Goal: Task Accomplishment & Management: Complete application form

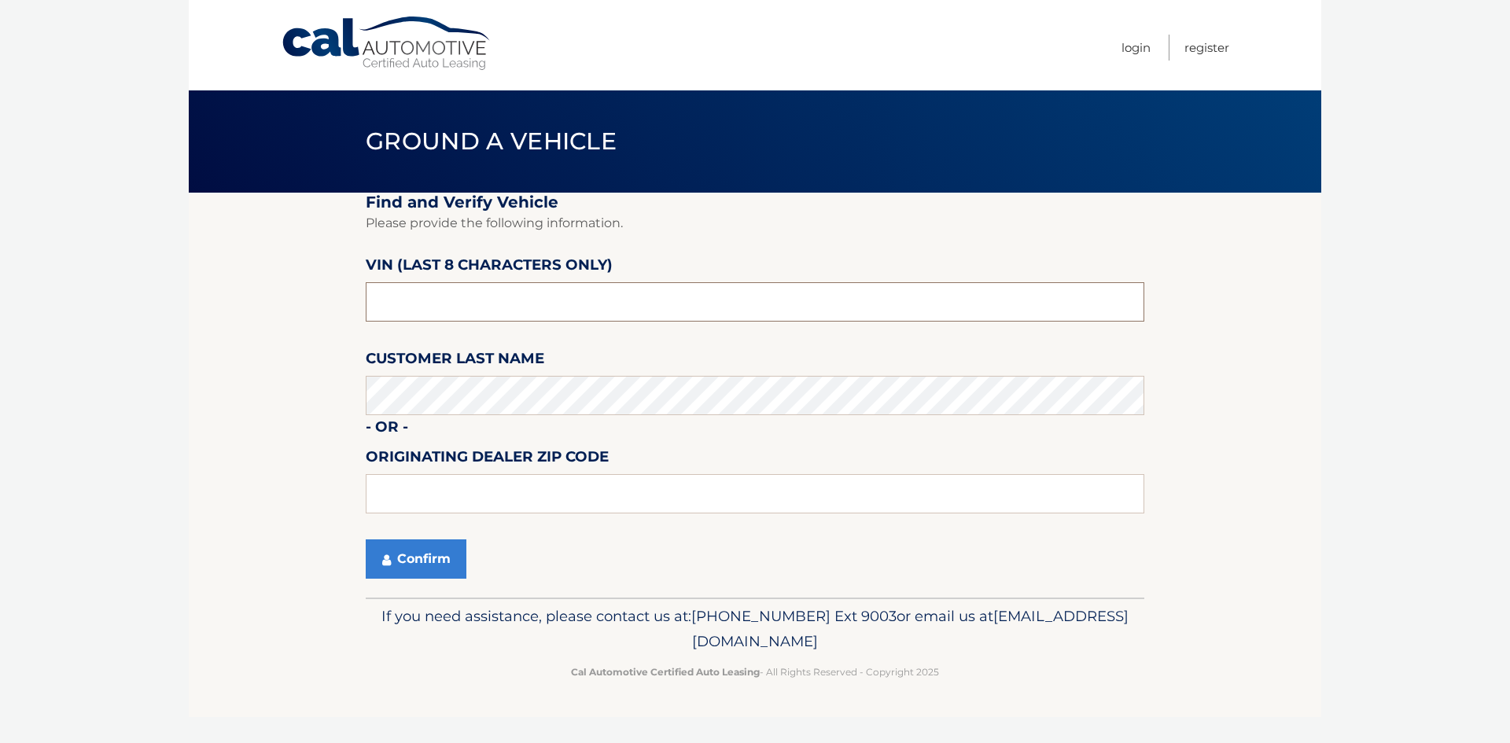
click at [416, 302] on input "text" at bounding box center [755, 301] width 779 height 39
type input "n*******"
type input "NT203597"
click at [414, 553] on button "Confirm" at bounding box center [416, 559] width 101 height 39
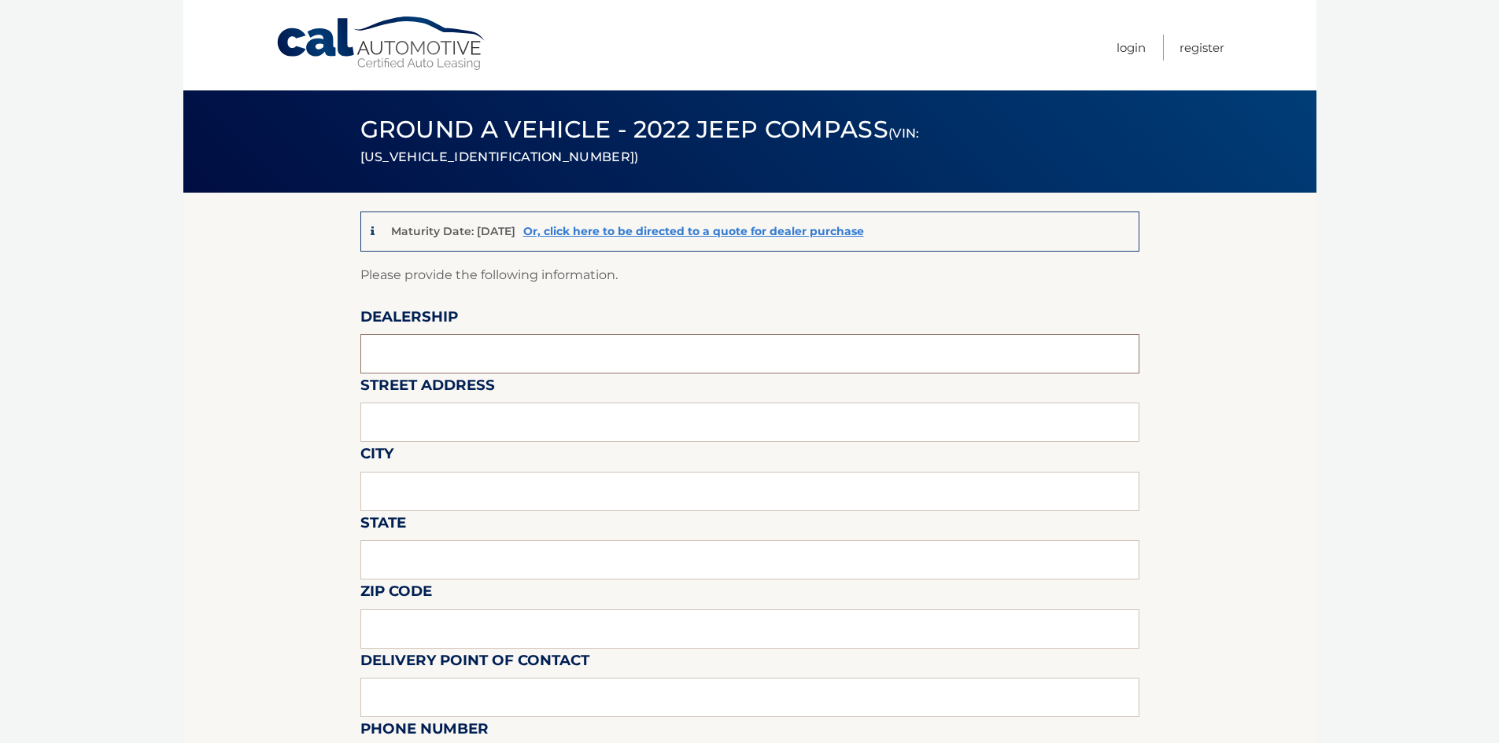
click at [537, 350] on input "text" at bounding box center [749, 353] width 779 height 39
type input "MILEA SUBARU"
click at [449, 416] on input "text" at bounding box center [749, 422] width 779 height 39
type input "[STREET_ADDRESS]"
click at [466, 496] on input "text" at bounding box center [749, 491] width 779 height 39
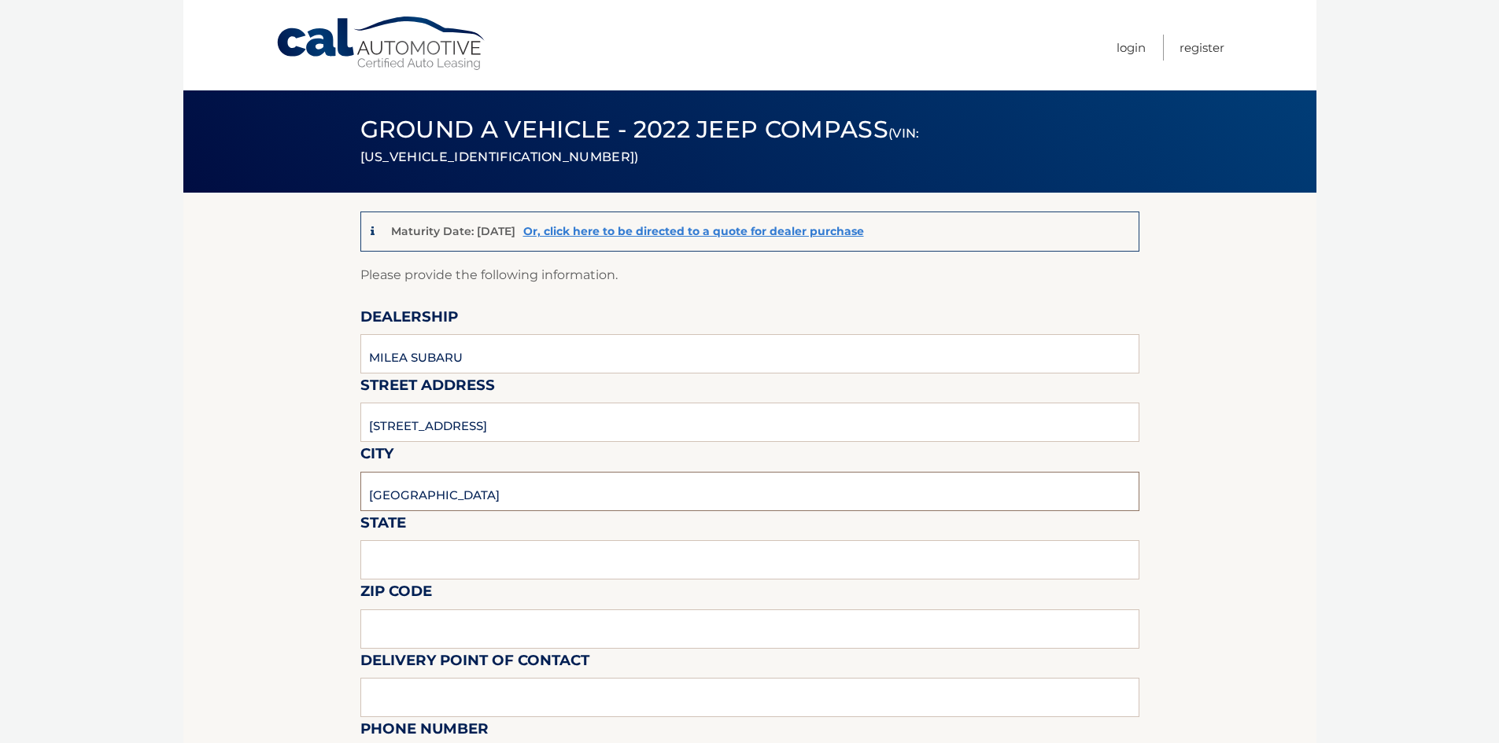
type input "[GEOGRAPHIC_DATA]"
click at [483, 563] on input "text" at bounding box center [749, 559] width 779 height 39
type input "[US_STATE]"
click at [448, 628] on input "text" at bounding box center [749, 629] width 779 height 39
type input "10461"
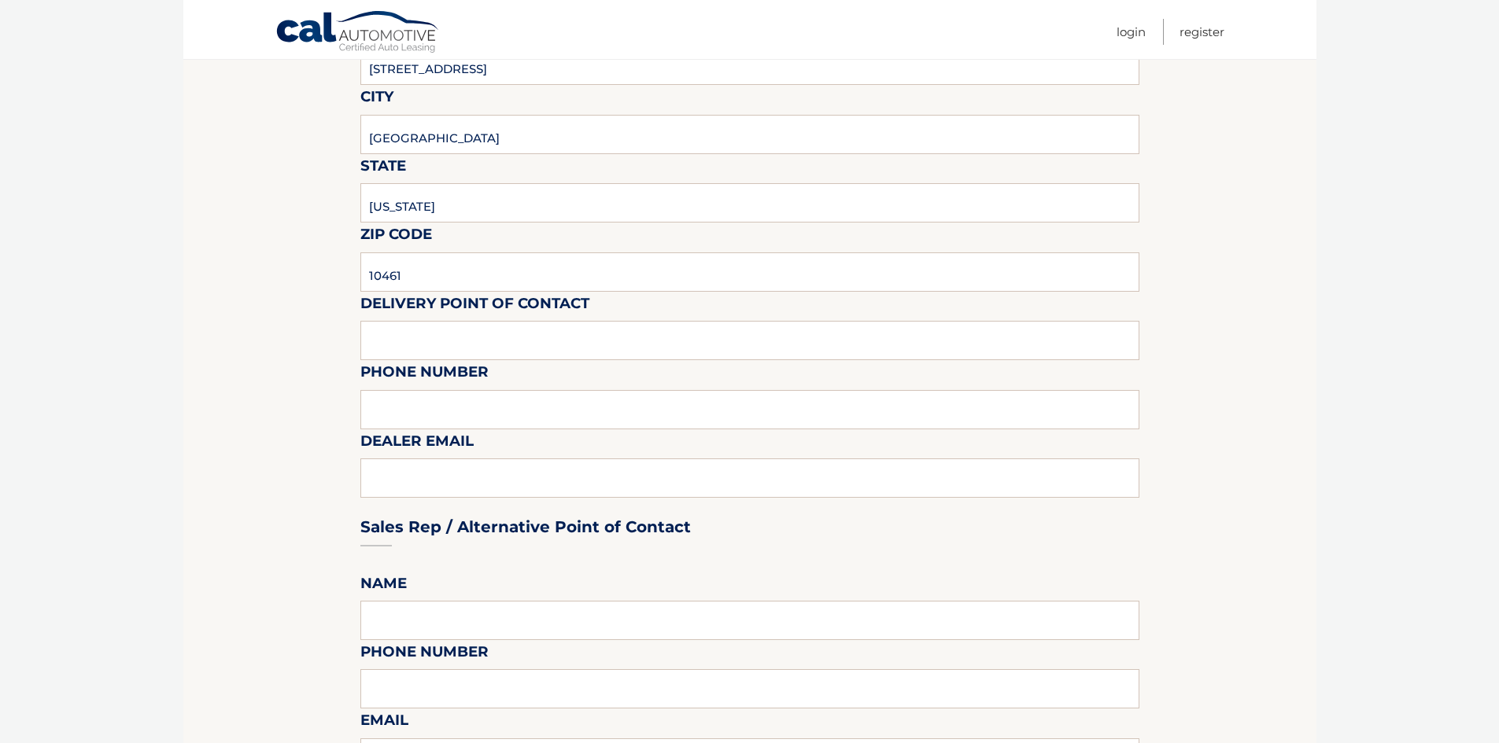
scroll to position [393, 0]
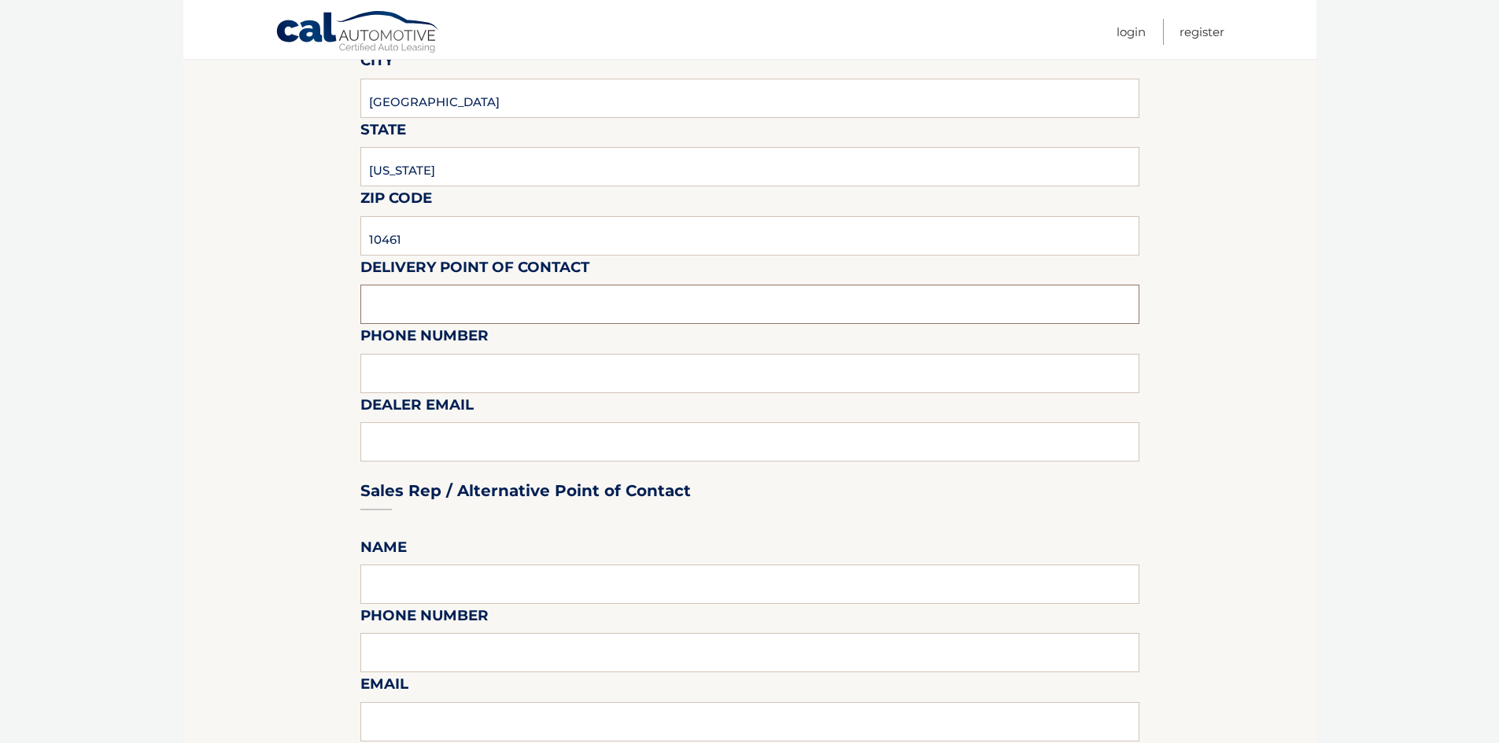
click at [529, 297] on input "text" at bounding box center [749, 304] width 779 height 39
type input "[PERSON_NAME]"
click at [512, 378] on input "text" at bounding box center [749, 373] width 779 height 39
type input "9144979293"
click at [448, 447] on div "Sales Rep / Alternative Point of Contact" at bounding box center [749, 461] width 779 height 111
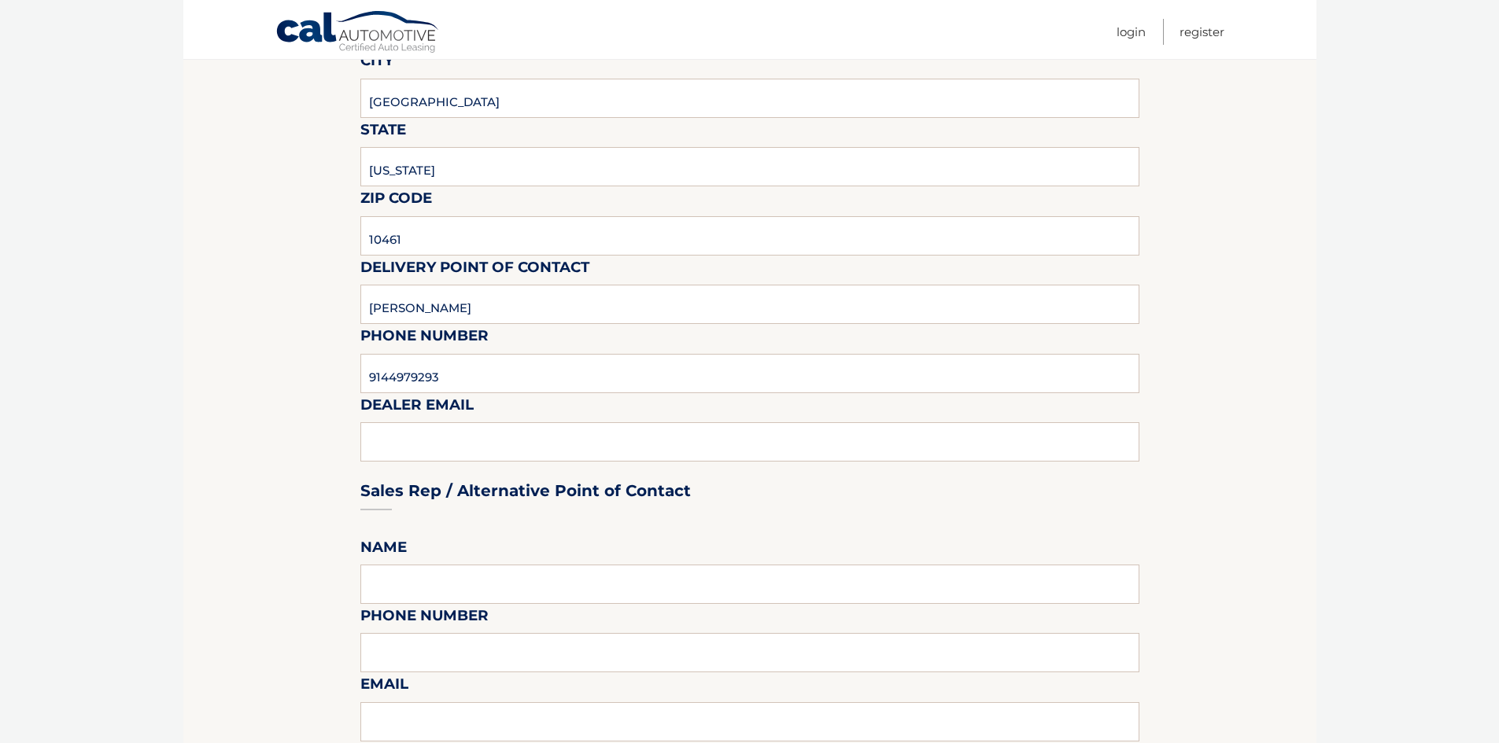
click at [447, 435] on div "Sales Rep / Alternative Point of Contact" at bounding box center [749, 461] width 779 height 111
click at [412, 437] on div "Sales Rep / Alternative Point of Contact" at bounding box center [749, 461] width 779 height 111
click at [377, 433] on div "Sales Rep / Alternative Point of Contact" at bounding box center [749, 461] width 779 height 111
click at [385, 439] on div "Sales Rep / Alternative Point of Contact" at bounding box center [749, 461] width 779 height 111
click at [450, 375] on input "9144979293" at bounding box center [749, 373] width 779 height 39
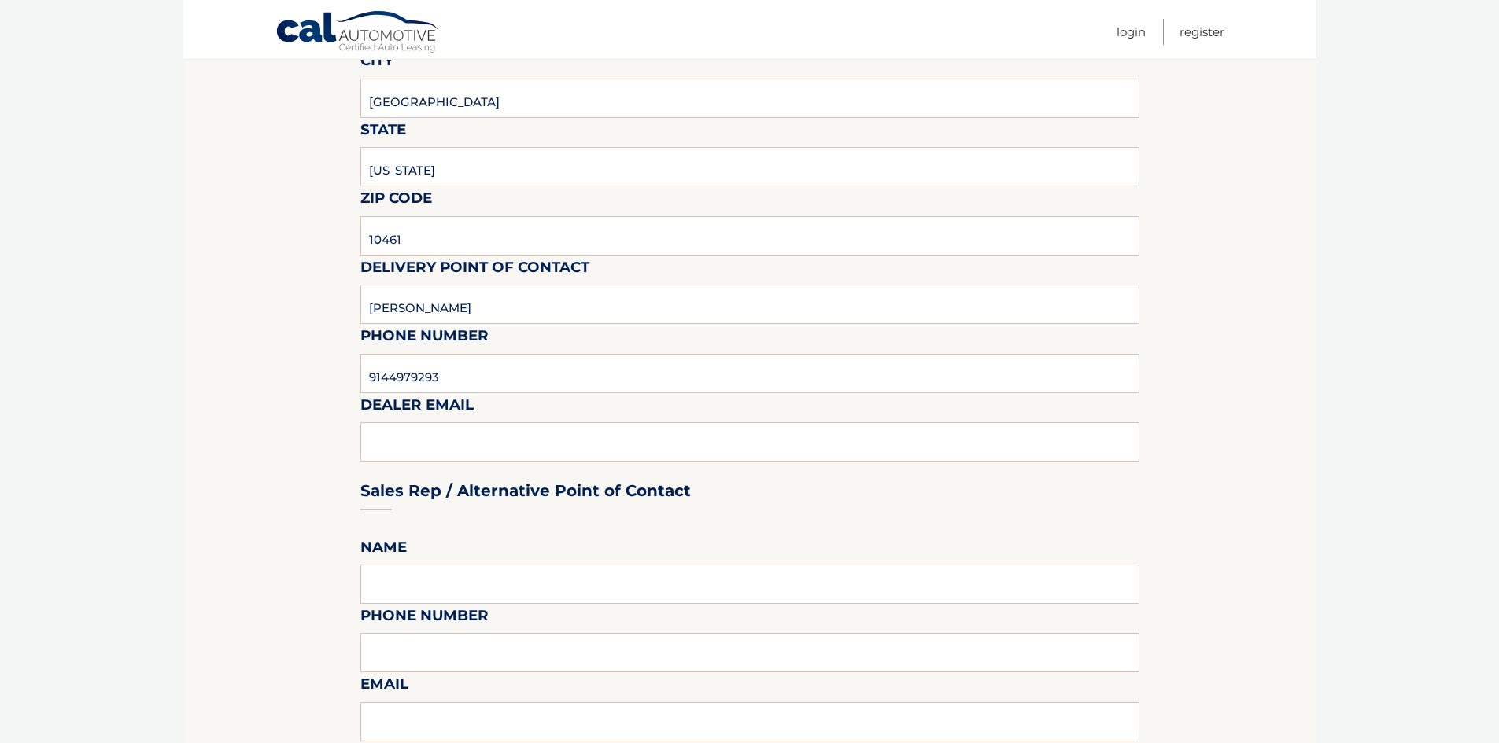
click at [211, 377] on section "Maturity Date: [DATE] Or, click here to be directed to a quote for dealer purch…" at bounding box center [749, 661] width 1133 height 1724
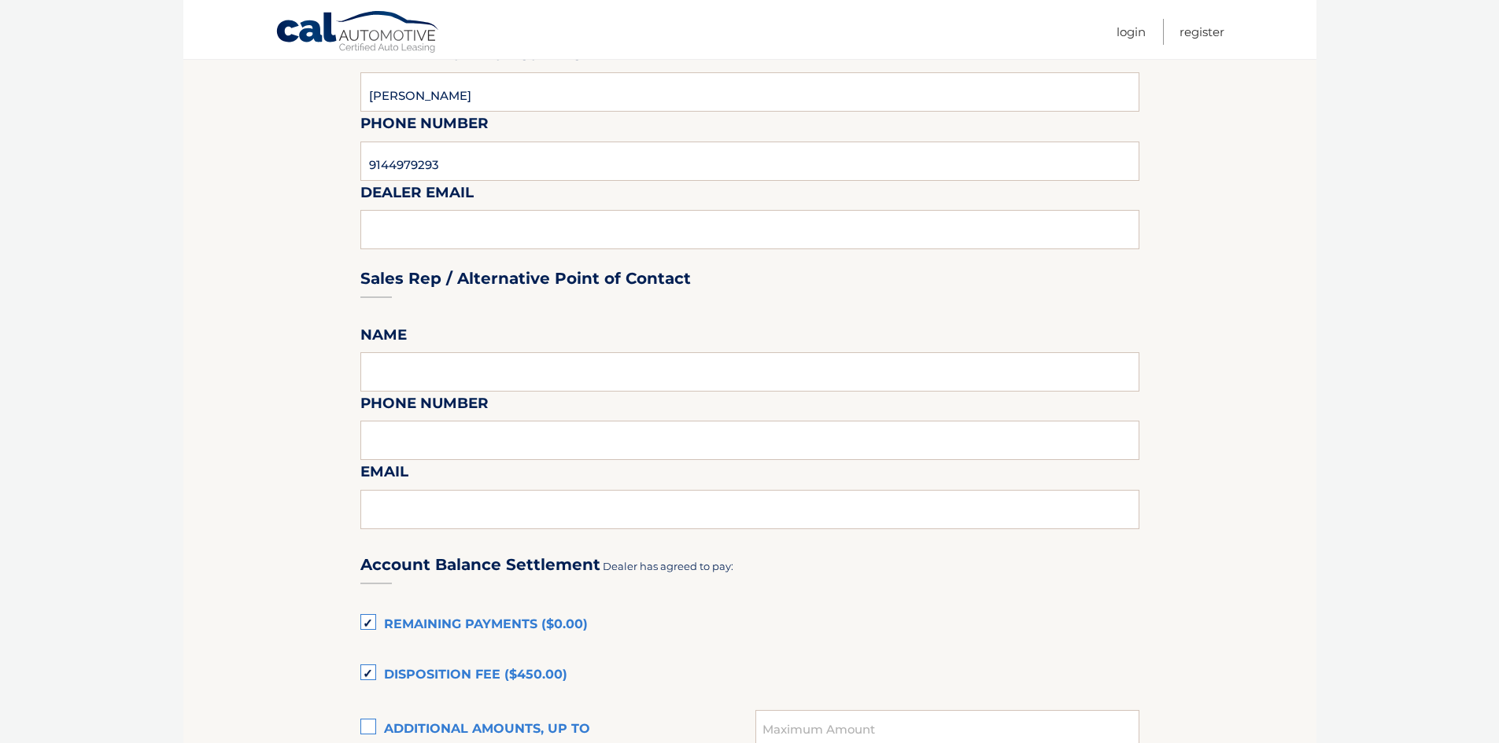
scroll to position [629, 0]
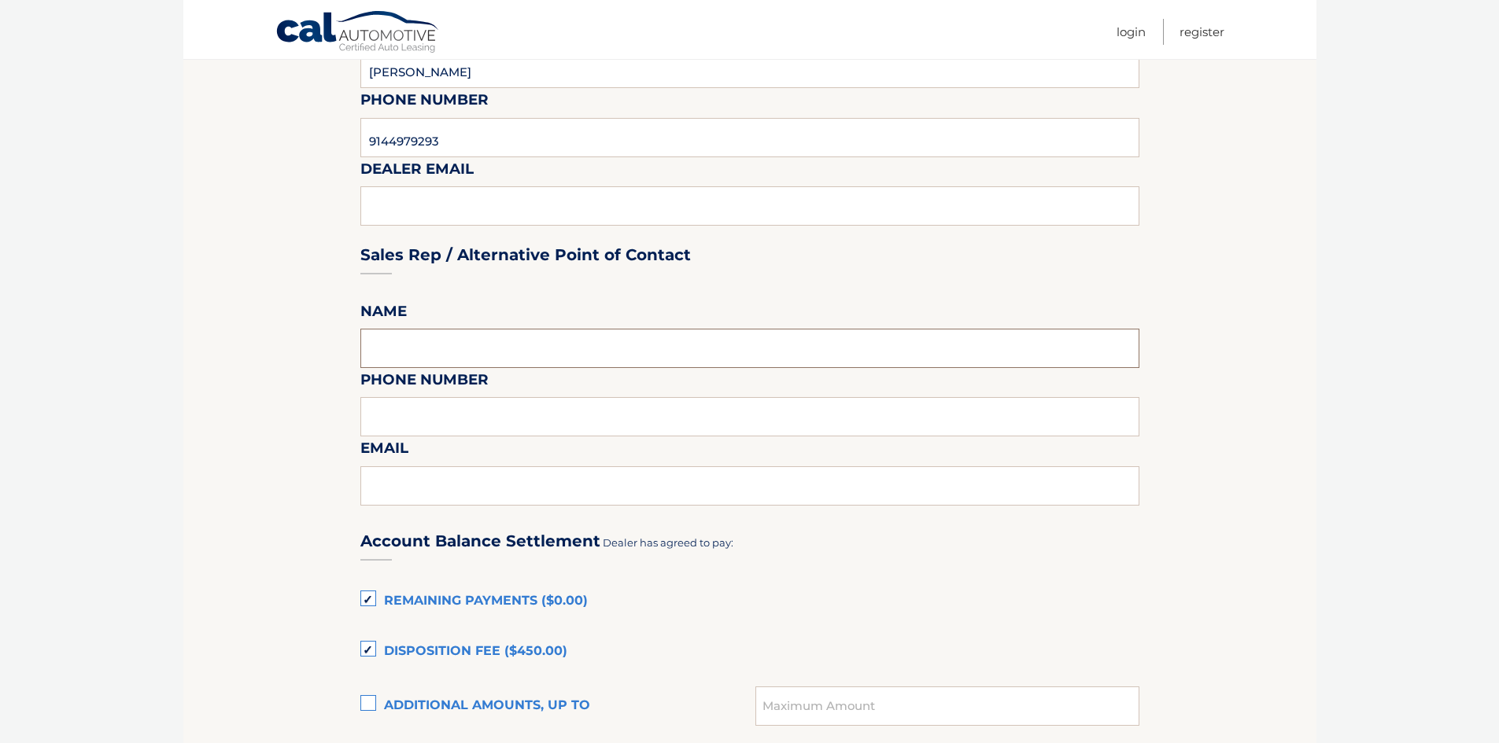
click at [442, 343] on input "text" at bounding box center [749, 348] width 779 height 39
type input "R"
type input "[PERSON_NAME]"
click at [435, 411] on input "text" at bounding box center [749, 416] width 779 height 39
type input "7188298200"
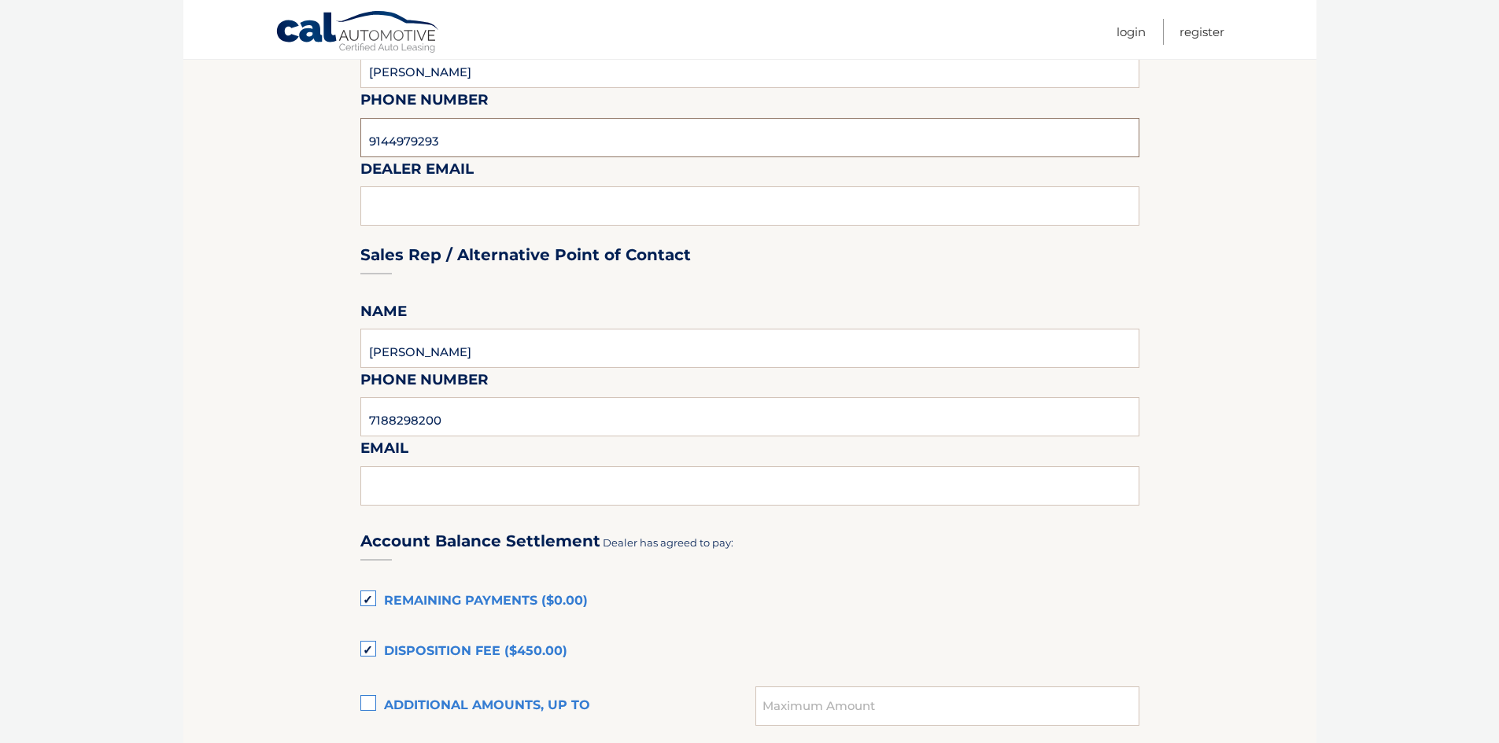
click at [436, 134] on input "9144979293" at bounding box center [749, 137] width 779 height 39
type input "7188638200"
click at [398, 219] on div "Sales Rep / Alternative Point of Contact" at bounding box center [749, 225] width 779 height 111
click at [406, 201] on div "Sales Rep / Alternative Point of Contact" at bounding box center [749, 225] width 779 height 111
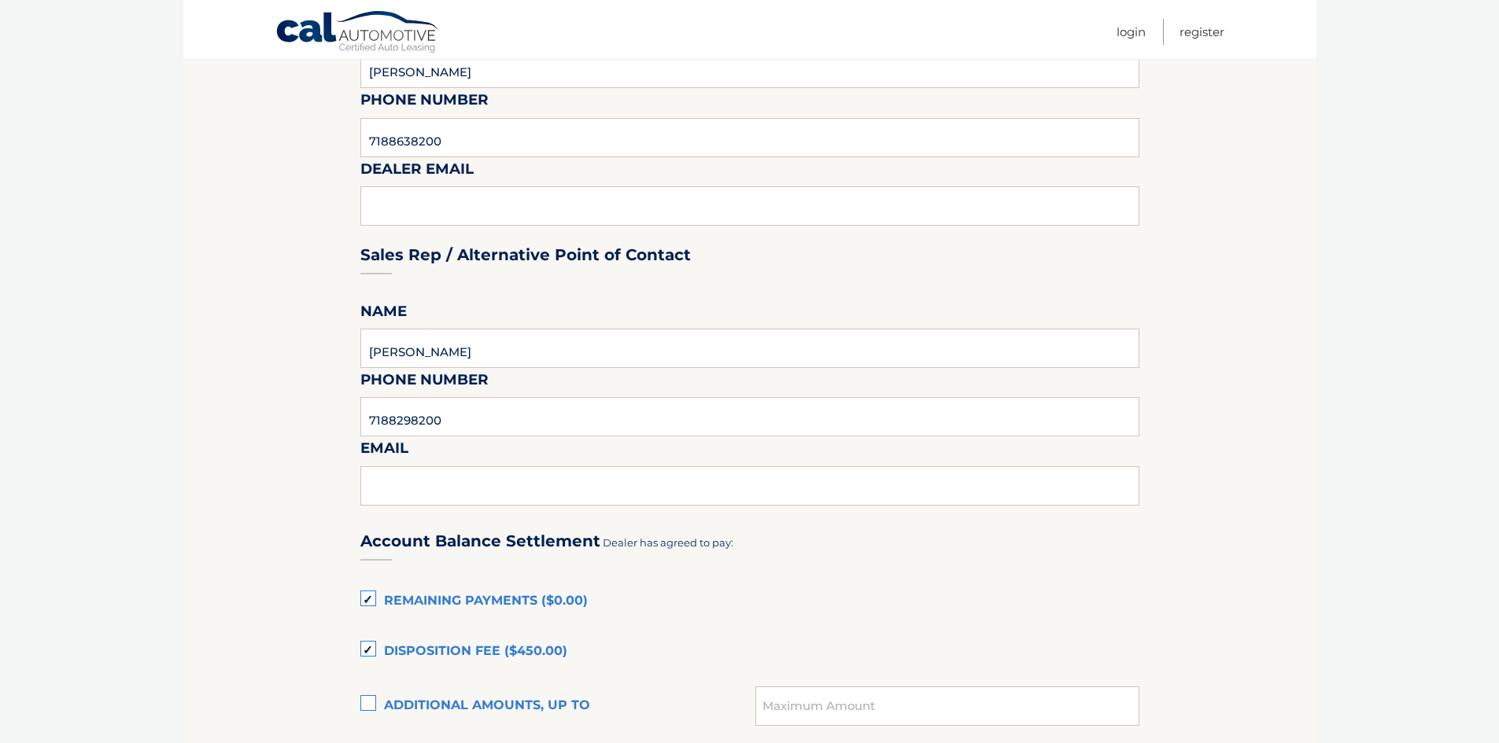
click at [241, 249] on section "Maturity Date: [DATE] Or, click here to be directed to a quote for dealer purch…" at bounding box center [749, 425] width 1133 height 1724
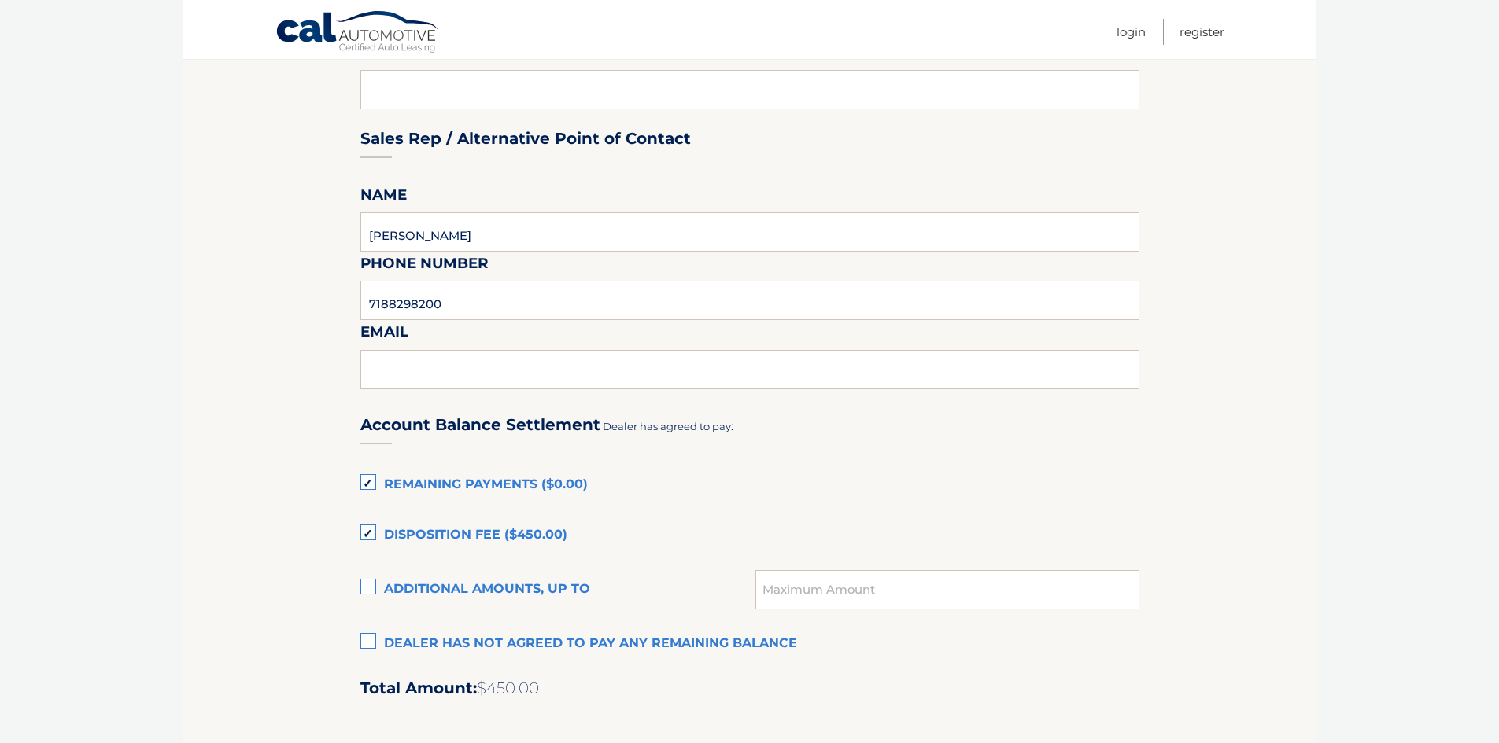
scroll to position [787, 0]
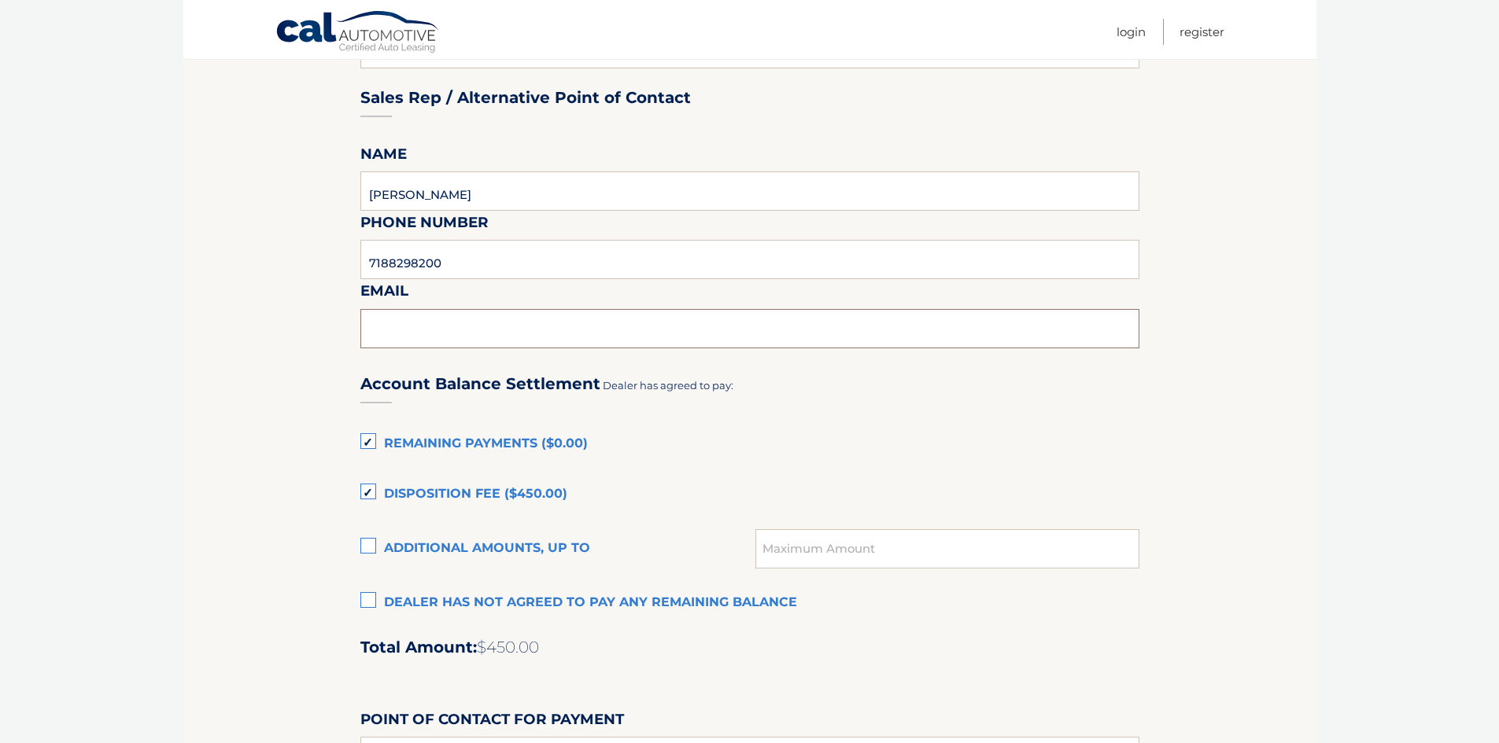
click at [384, 330] on input "text" at bounding box center [749, 328] width 779 height 39
type input "[PERSON_NAME][EMAIL_ADDRESS][DOMAIN_NAME]"
click at [300, 432] on section "Maturity Date: [DATE] Or, click here to be directed to a quote for dealer purch…" at bounding box center [749, 268] width 1133 height 1724
click at [371, 489] on label "Disposition Fee ($450.00)" at bounding box center [749, 494] width 779 height 31
click at [0, 0] on input "Disposition Fee ($450.00)" at bounding box center [0, 0] width 0 height 0
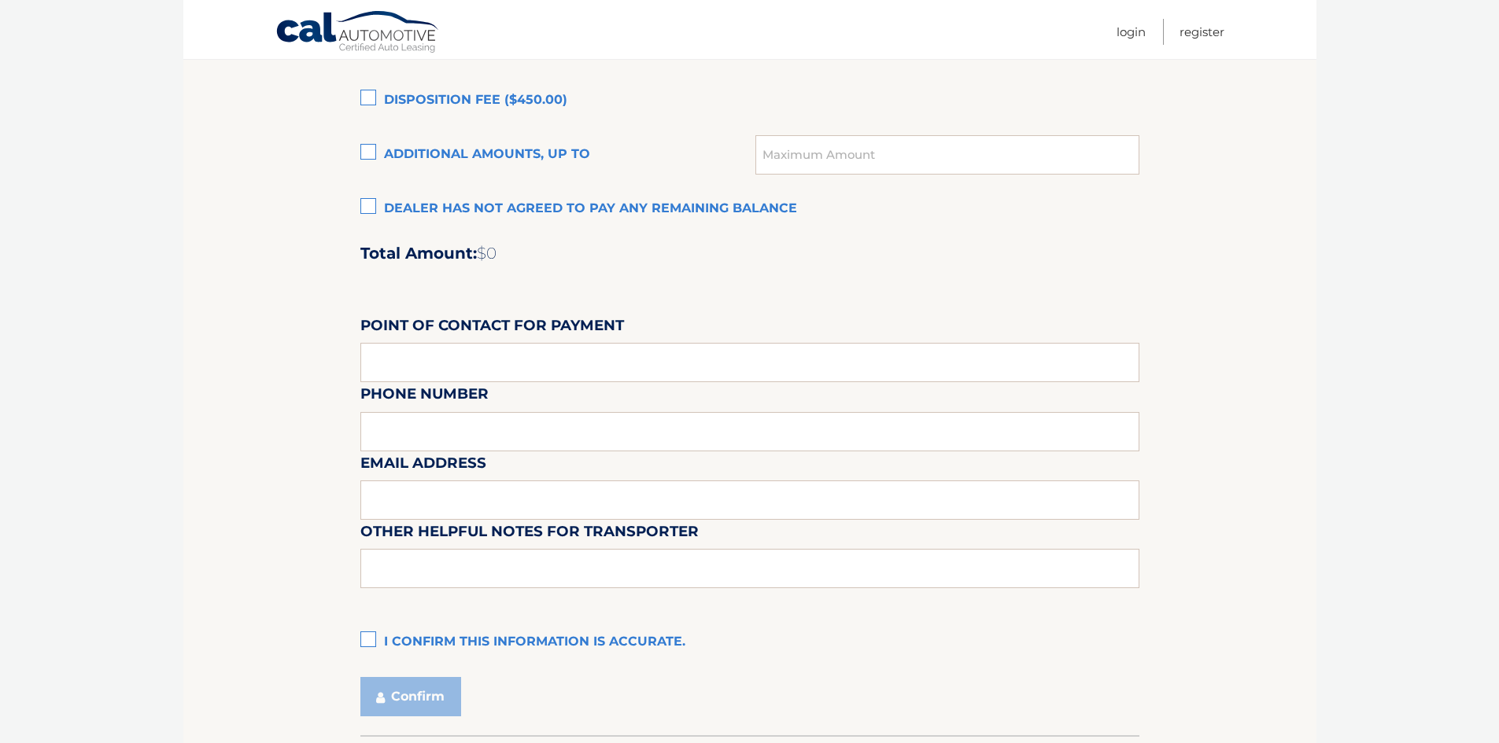
scroll to position [1259, 0]
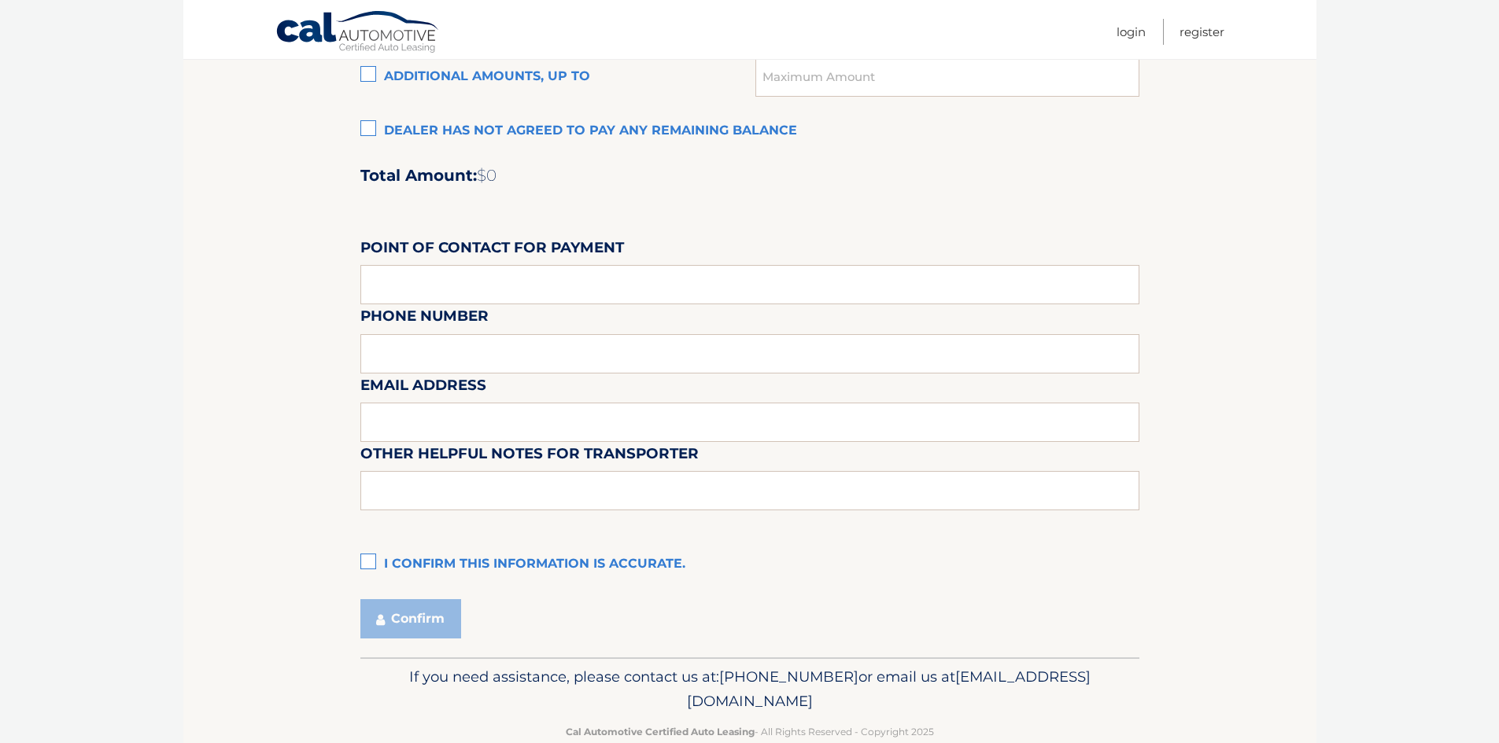
click at [367, 562] on label "I confirm this information is accurate." at bounding box center [749, 564] width 779 height 31
click at [0, 0] on input "I confirm this information is accurate." at bounding box center [0, 0] width 0 height 0
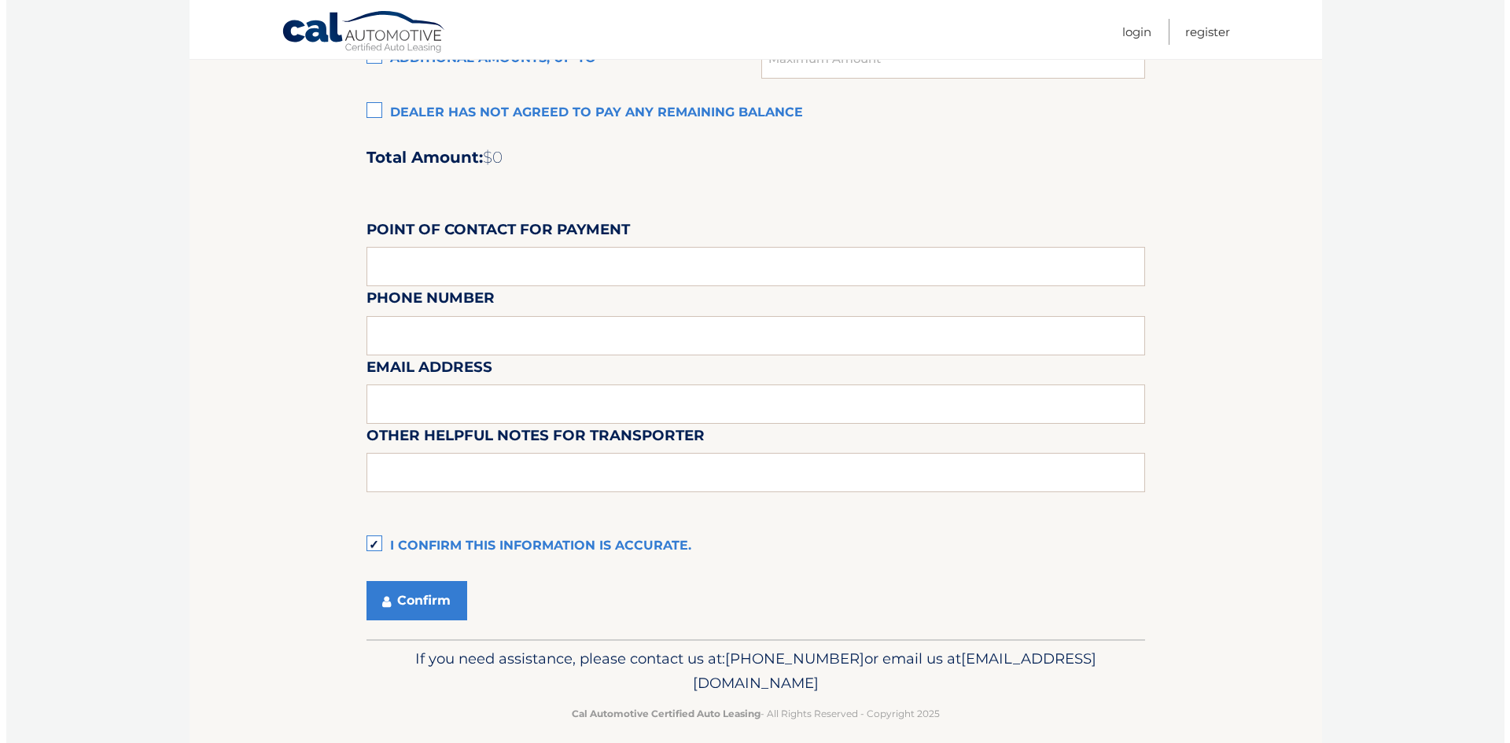
scroll to position [1292, 0]
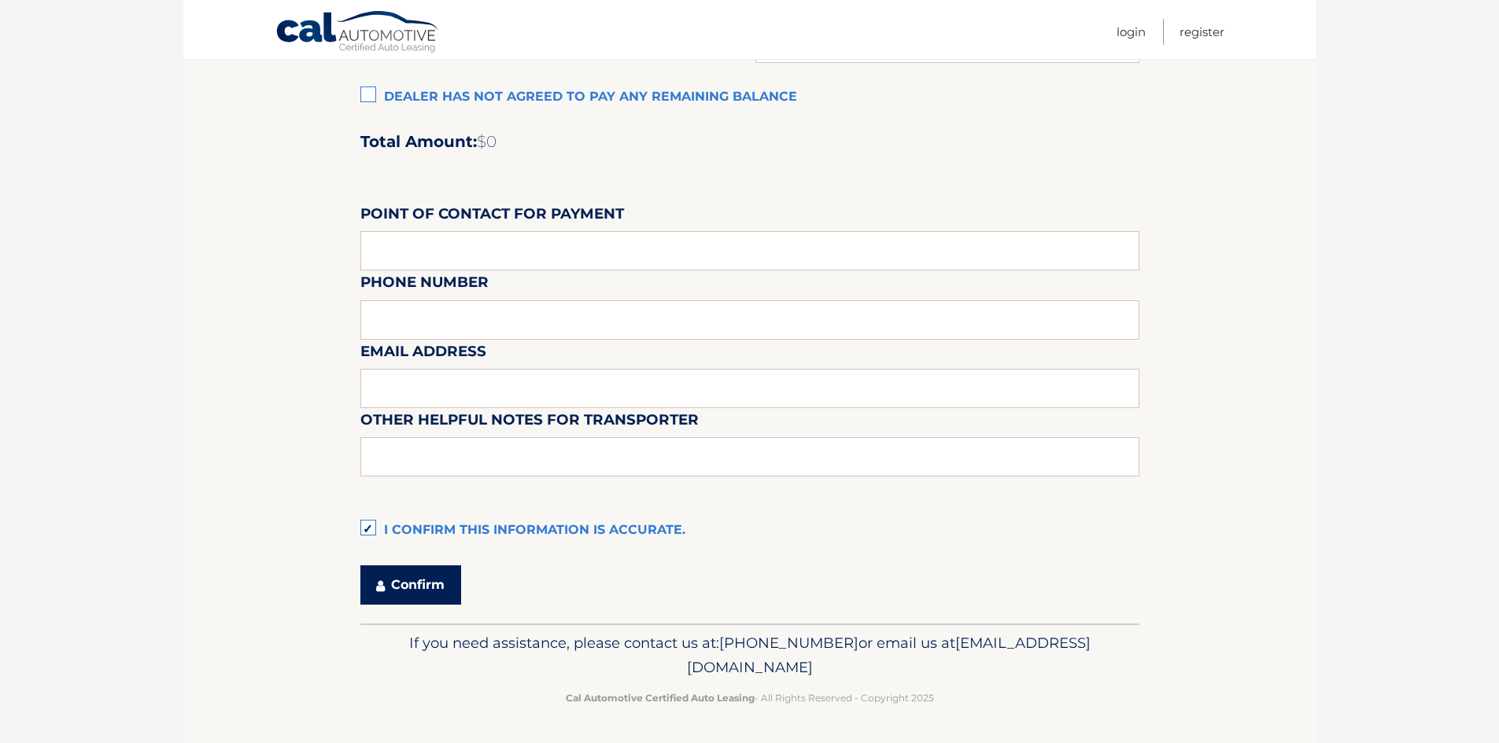
click at [407, 592] on button "Confirm" at bounding box center [410, 585] width 101 height 39
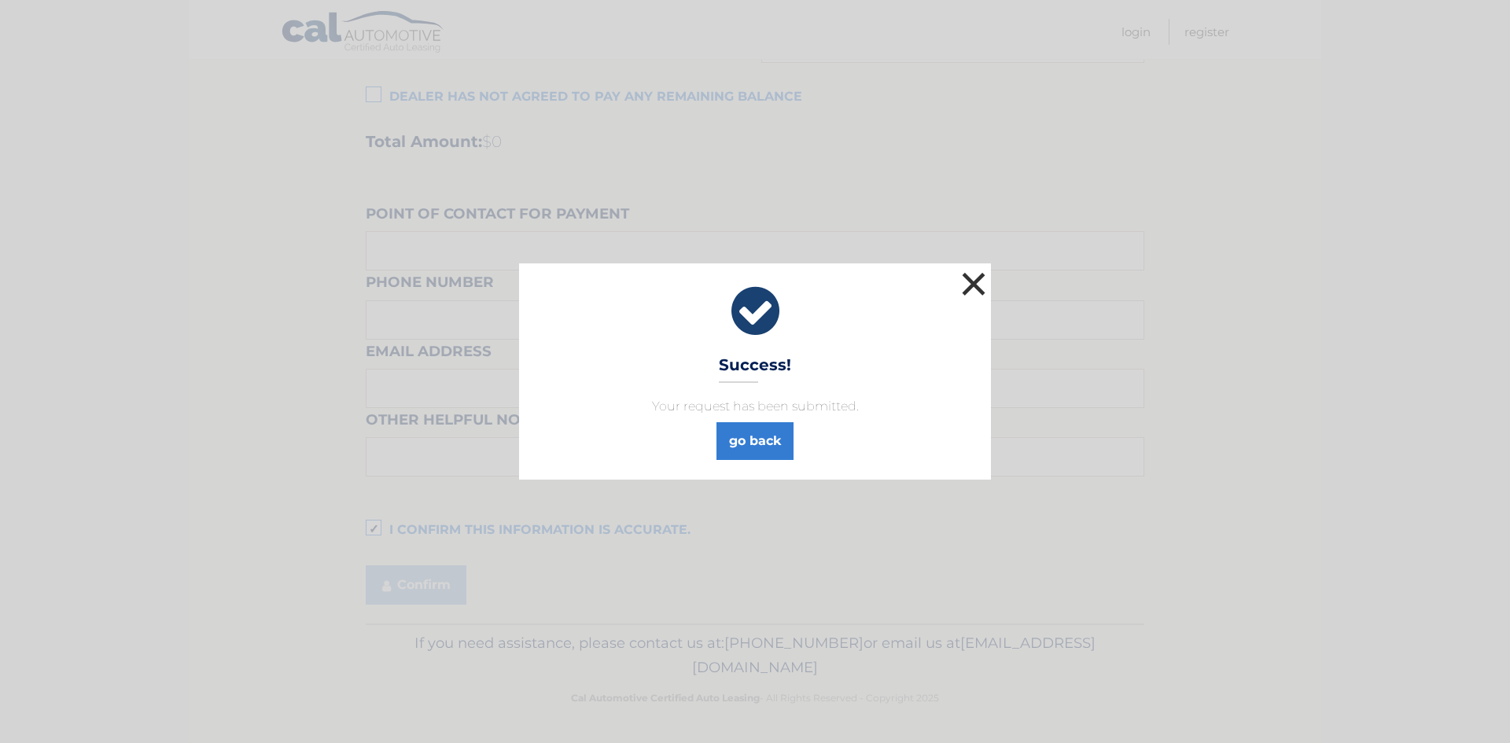
click at [966, 282] on button "×" at bounding box center [973, 283] width 31 height 31
